Goal: Task Accomplishment & Management: Complete application form

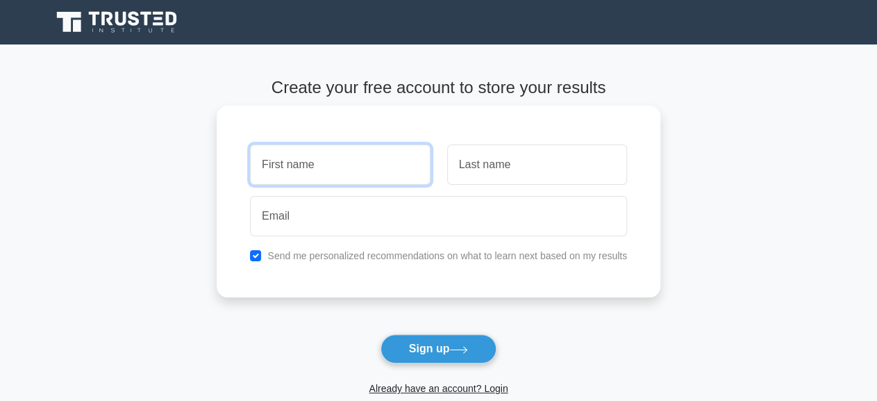
click at [388, 181] on input "text" at bounding box center [340, 164] width 180 height 40
paste input "[PERSON_NAME]"
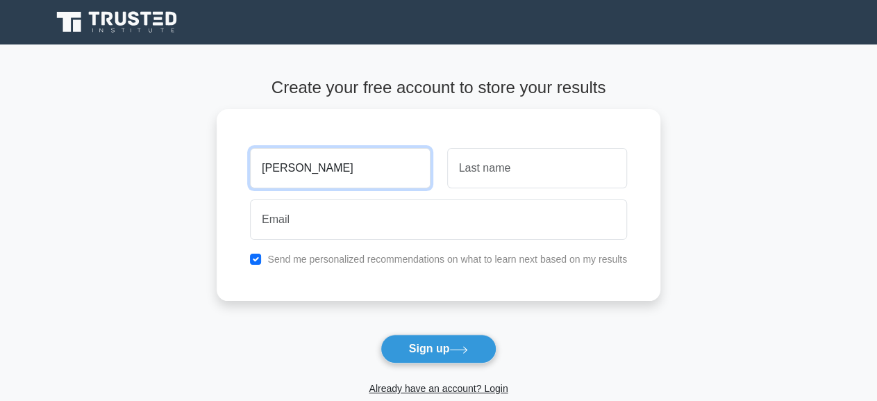
type input "[PERSON_NAME]"
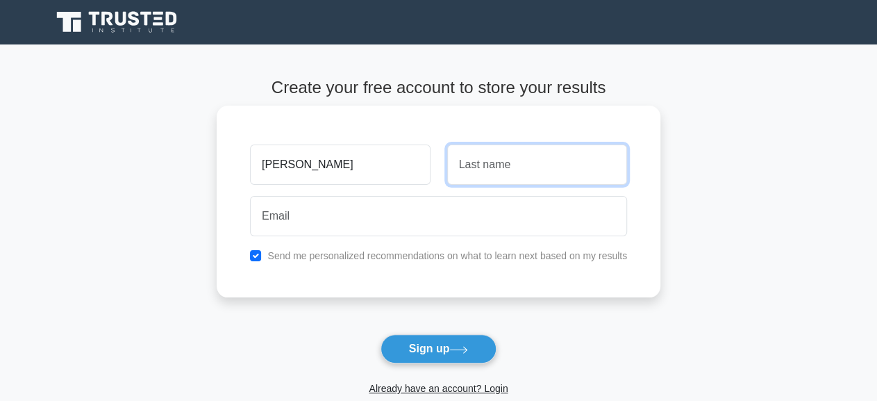
click at [546, 176] on input "text" at bounding box center [537, 164] width 180 height 40
paste input "Brazil"
type input "Brazil"
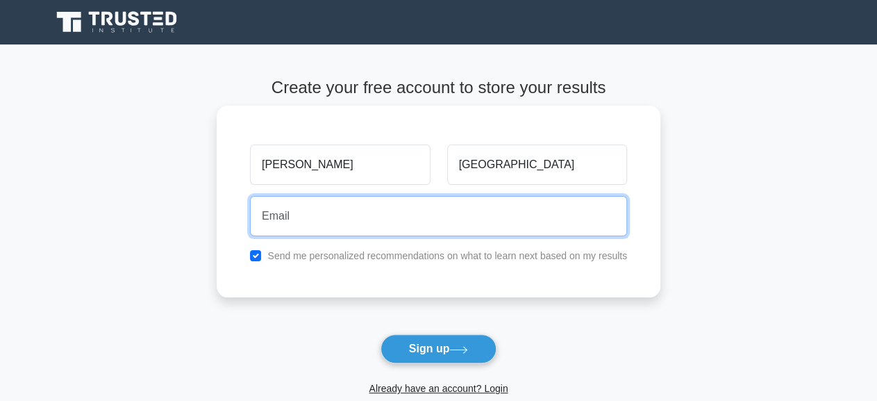
drag, startPoint x: 446, startPoint y: 197, endPoint x: 440, endPoint y: 211, distance: 15.5
click at [445, 197] on input "email" at bounding box center [438, 216] width 377 height 40
click at [506, 228] on input "email" at bounding box center [438, 216] width 377 height 40
paste input "nbrazil2017@aol.com"
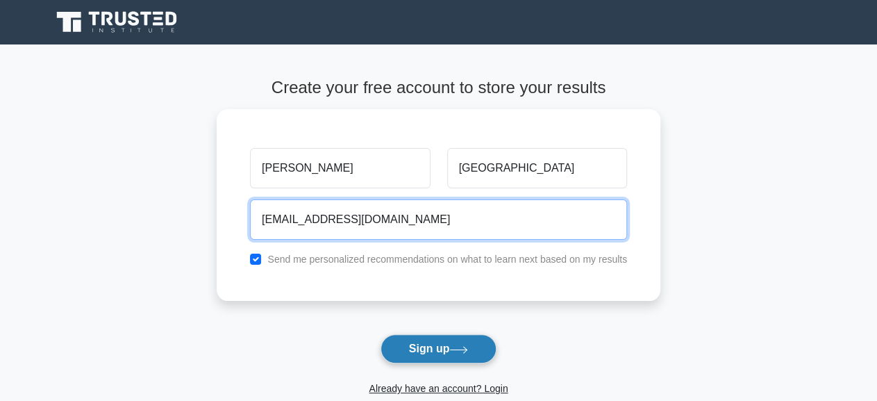
type input "nbrazil2017@aol.com"
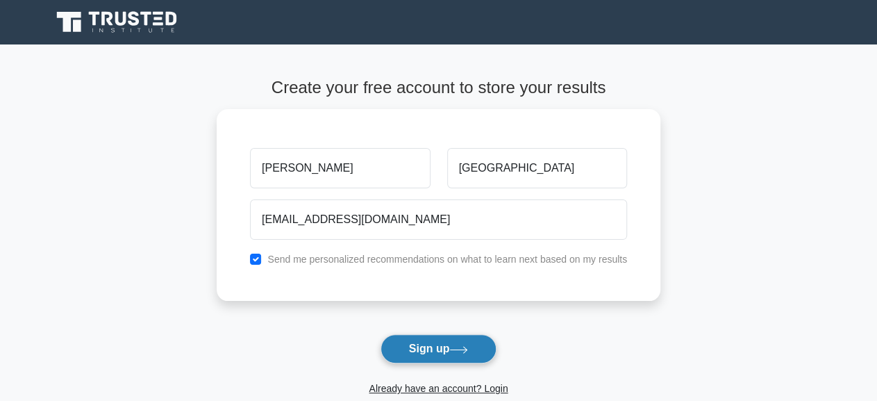
click at [448, 337] on button "Sign up" at bounding box center [439, 348] width 117 height 29
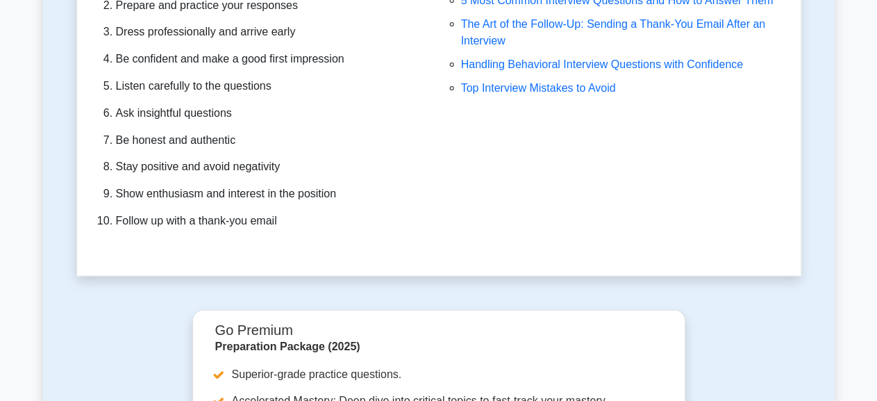
scroll to position [4066, 0]
